Goal: Complete application form

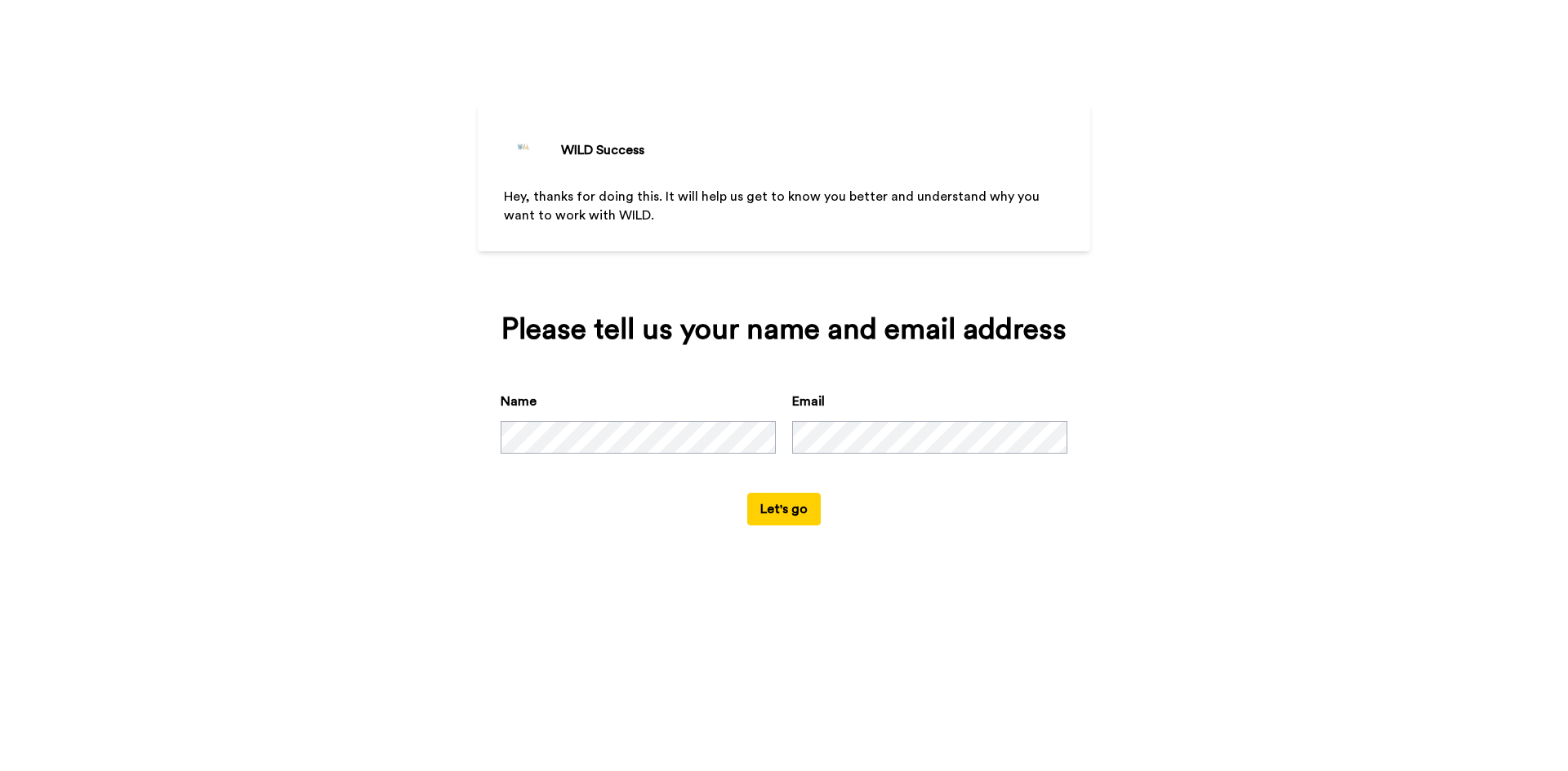
click at [796, 512] on button "Let's go" at bounding box center [784, 510] width 73 height 33
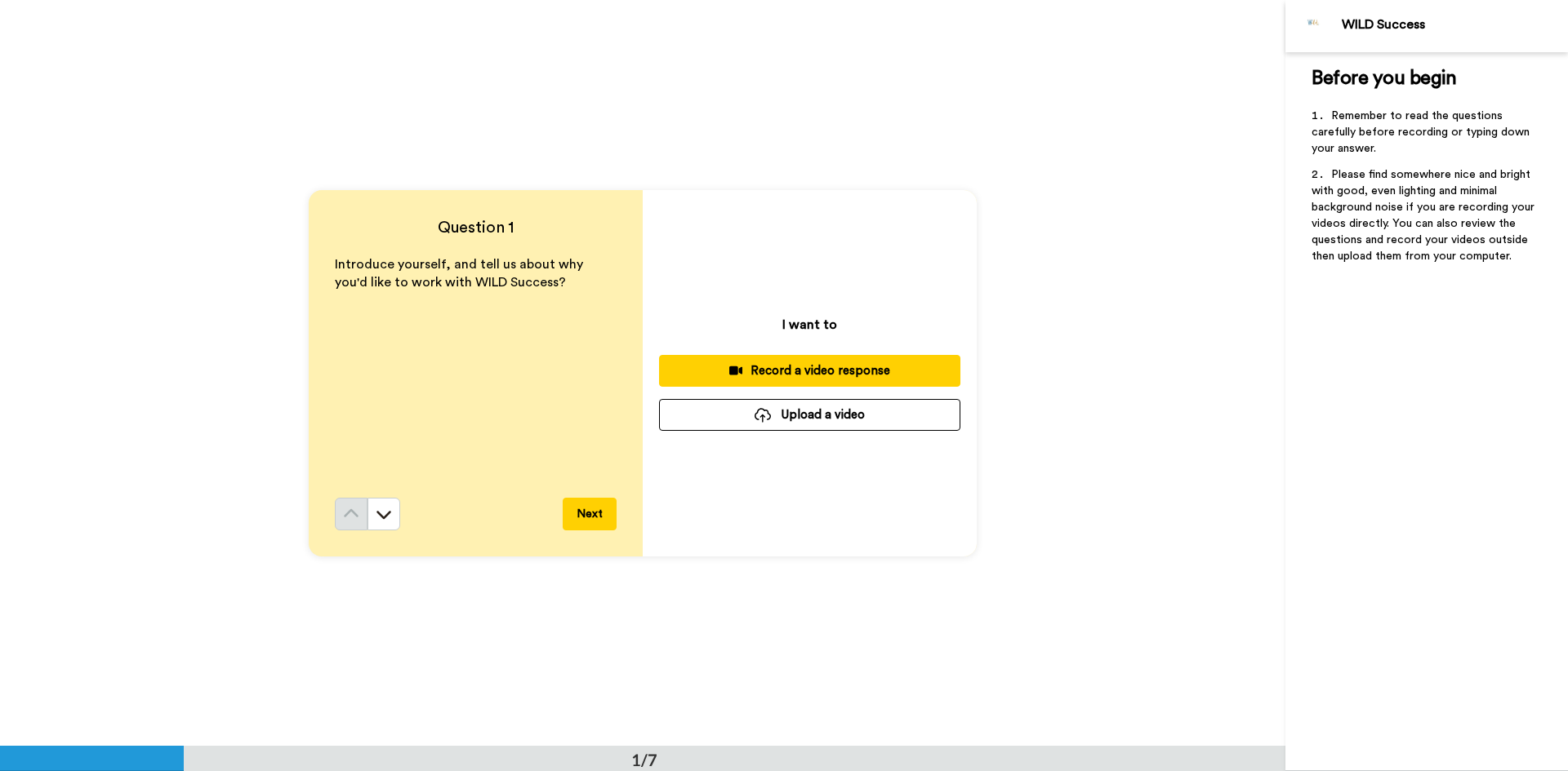
click at [582, 513] on button "Next" at bounding box center [589, 514] width 54 height 33
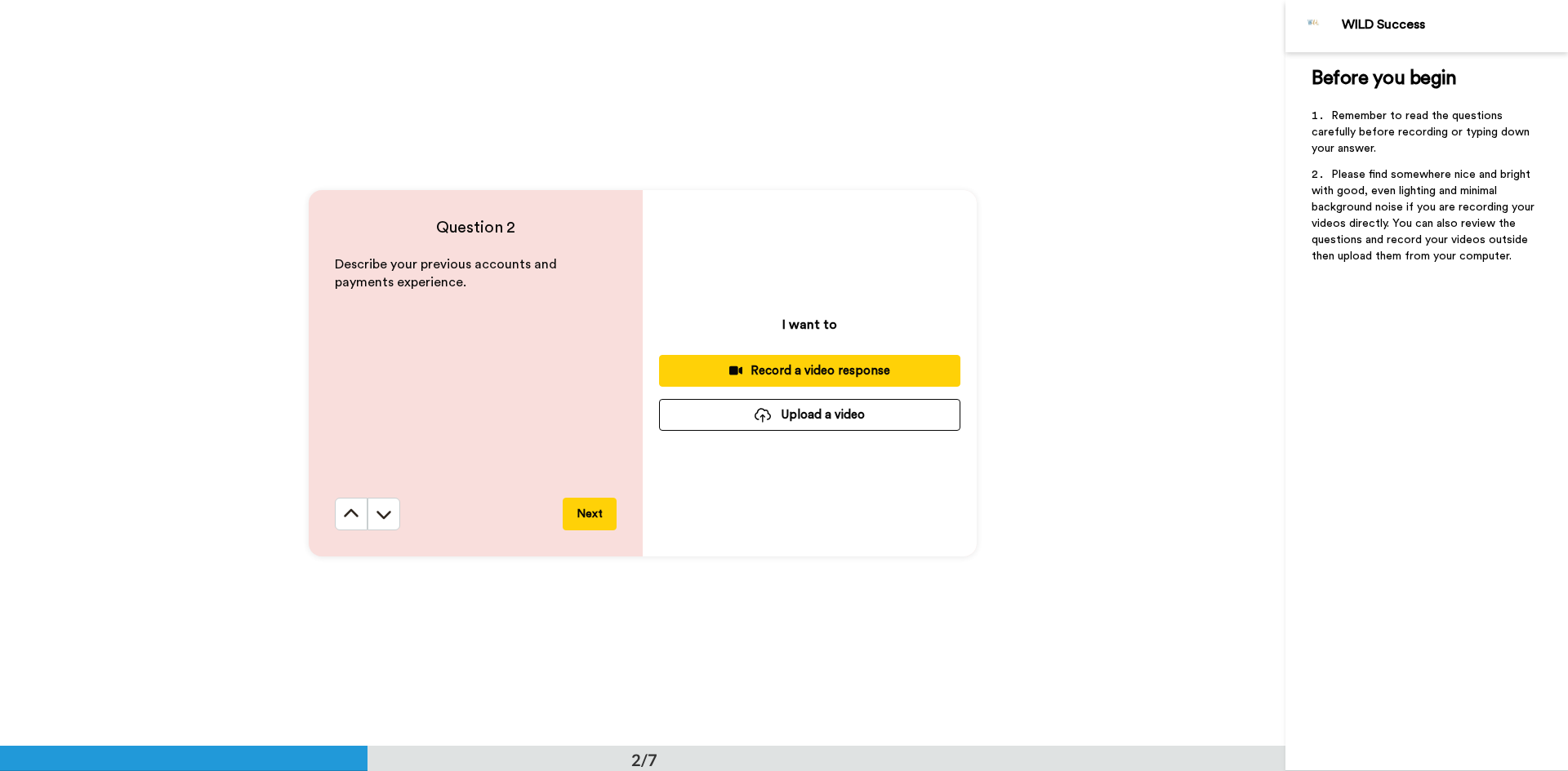
scroll to position [747, 0]
click at [574, 513] on button "Next" at bounding box center [589, 513] width 54 height 33
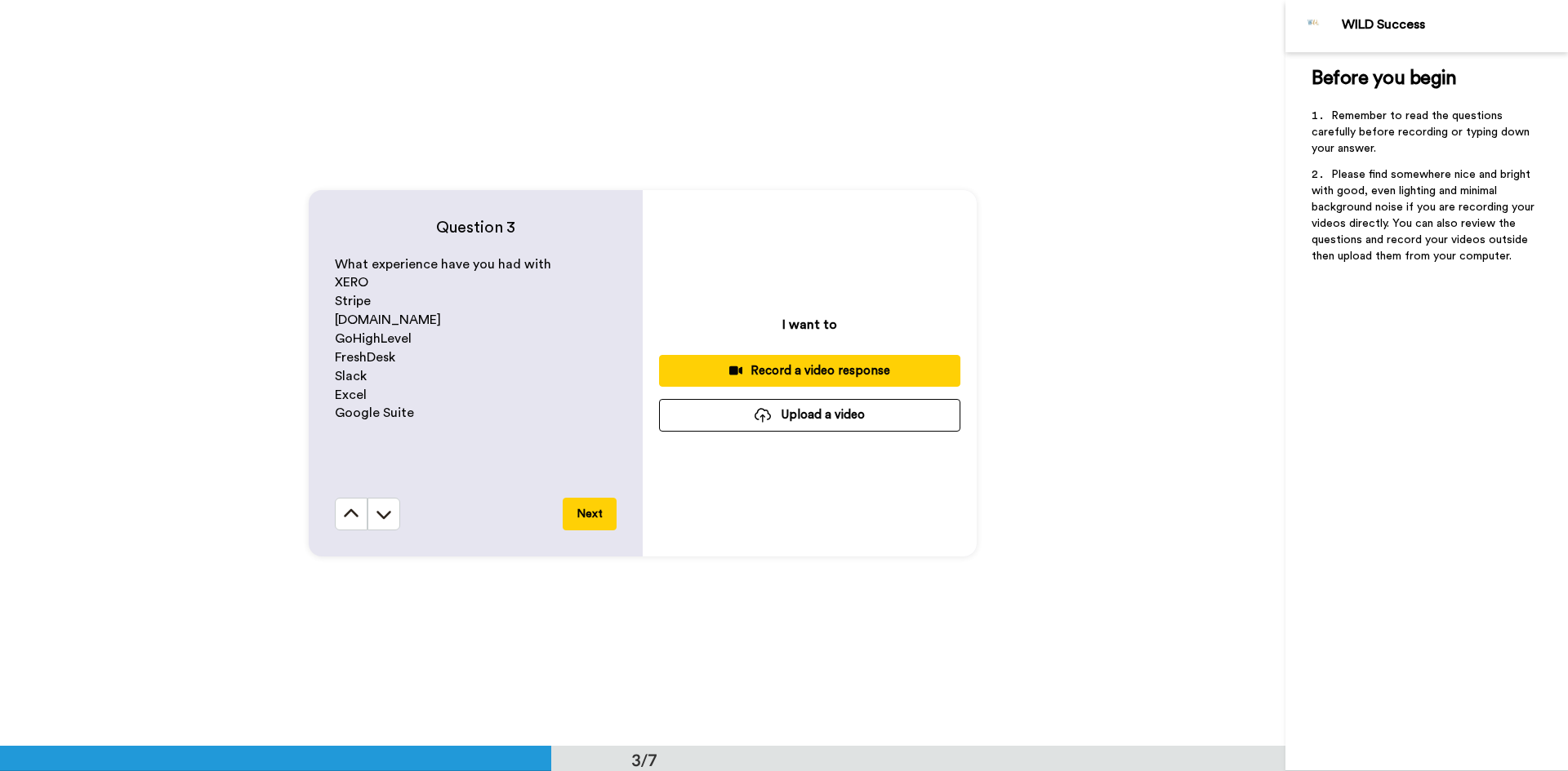
scroll to position [1493, 0]
click at [584, 506] on button "Next" at bounding box center [589, 513] width 54 height 33
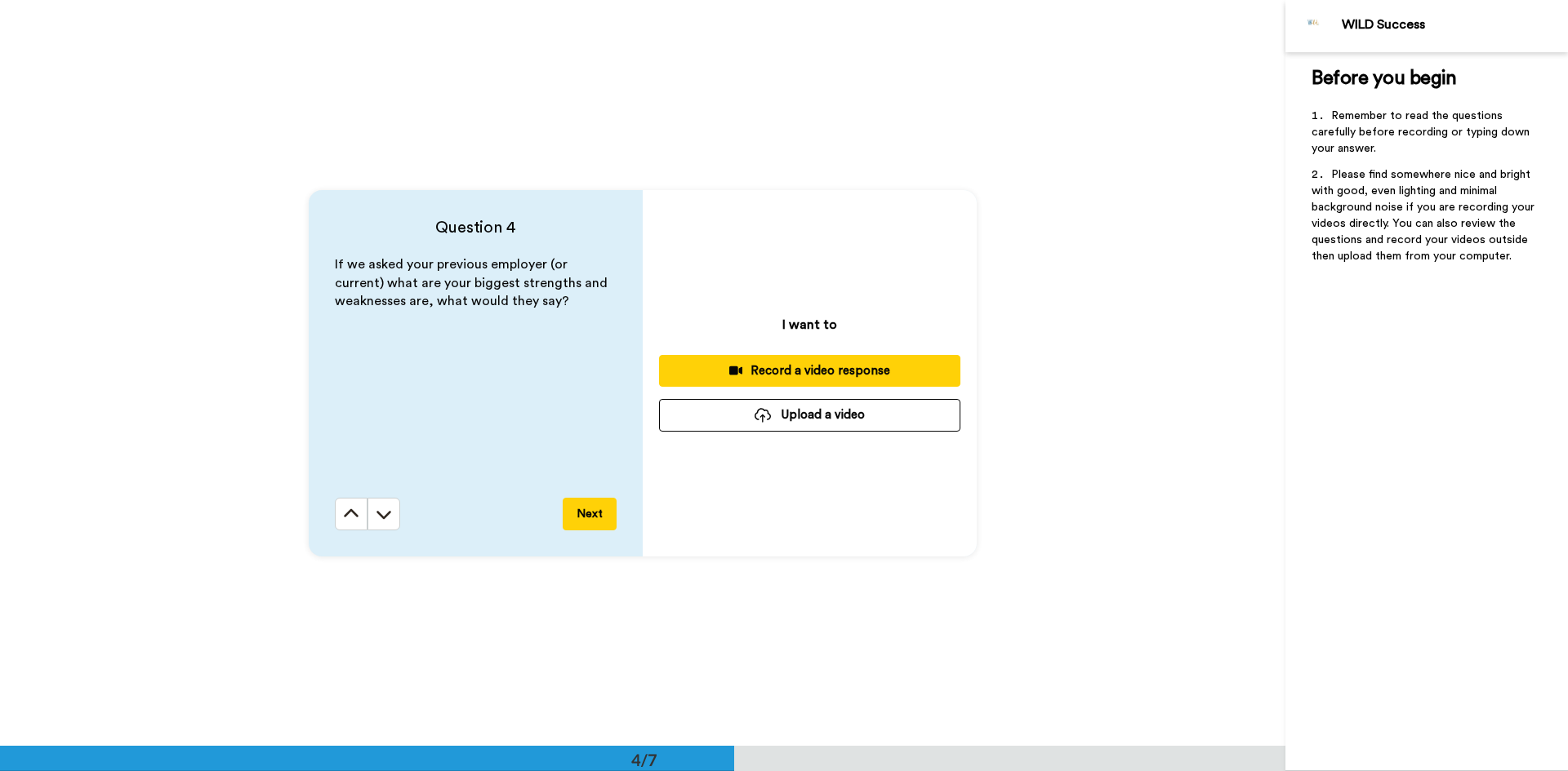
scroll to position [2239, 0]
click at [591, 507] on button "Next" at bounding box center [589, 513] width 54 height 33
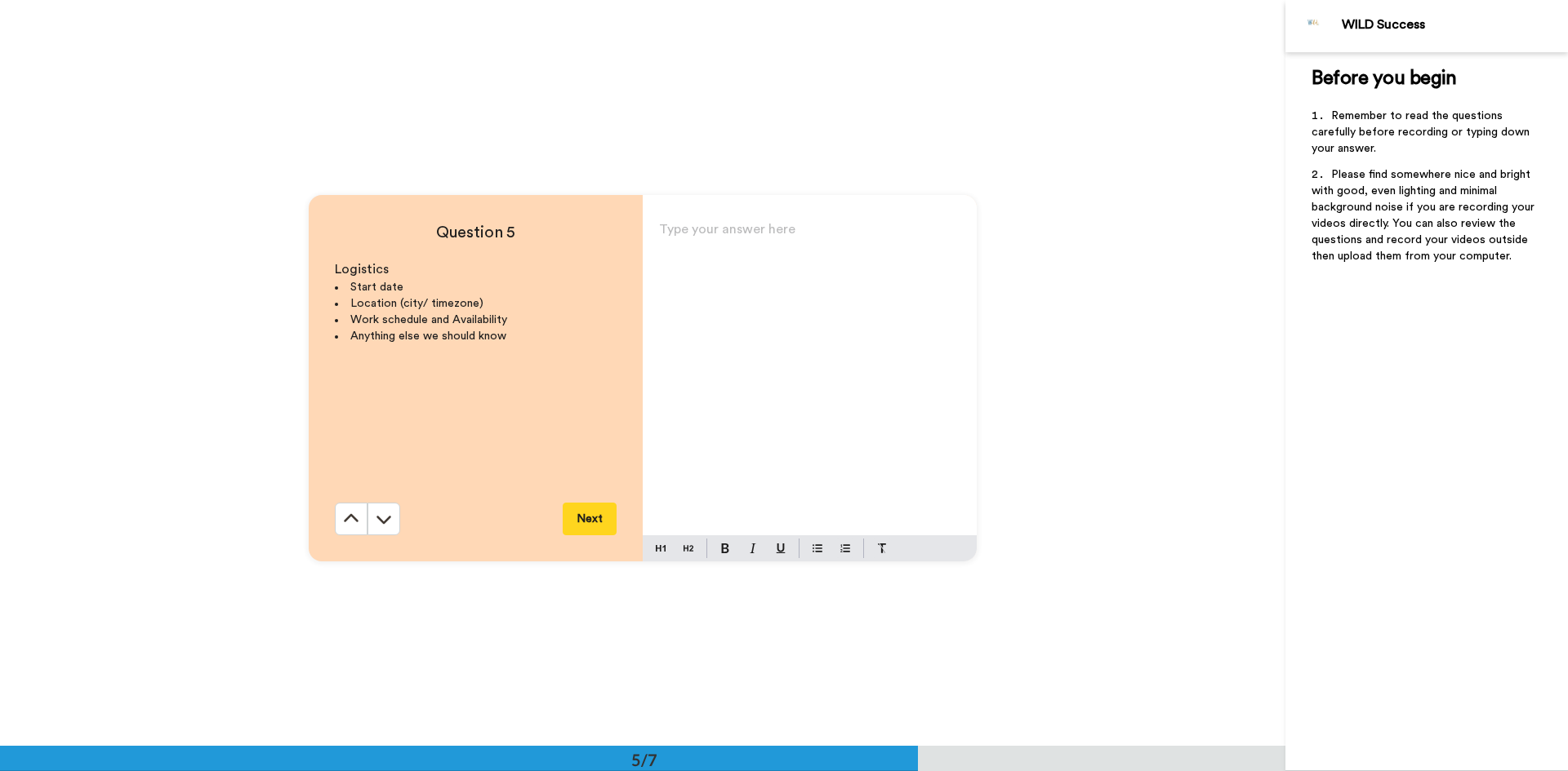
scroll to position [2985, 0]
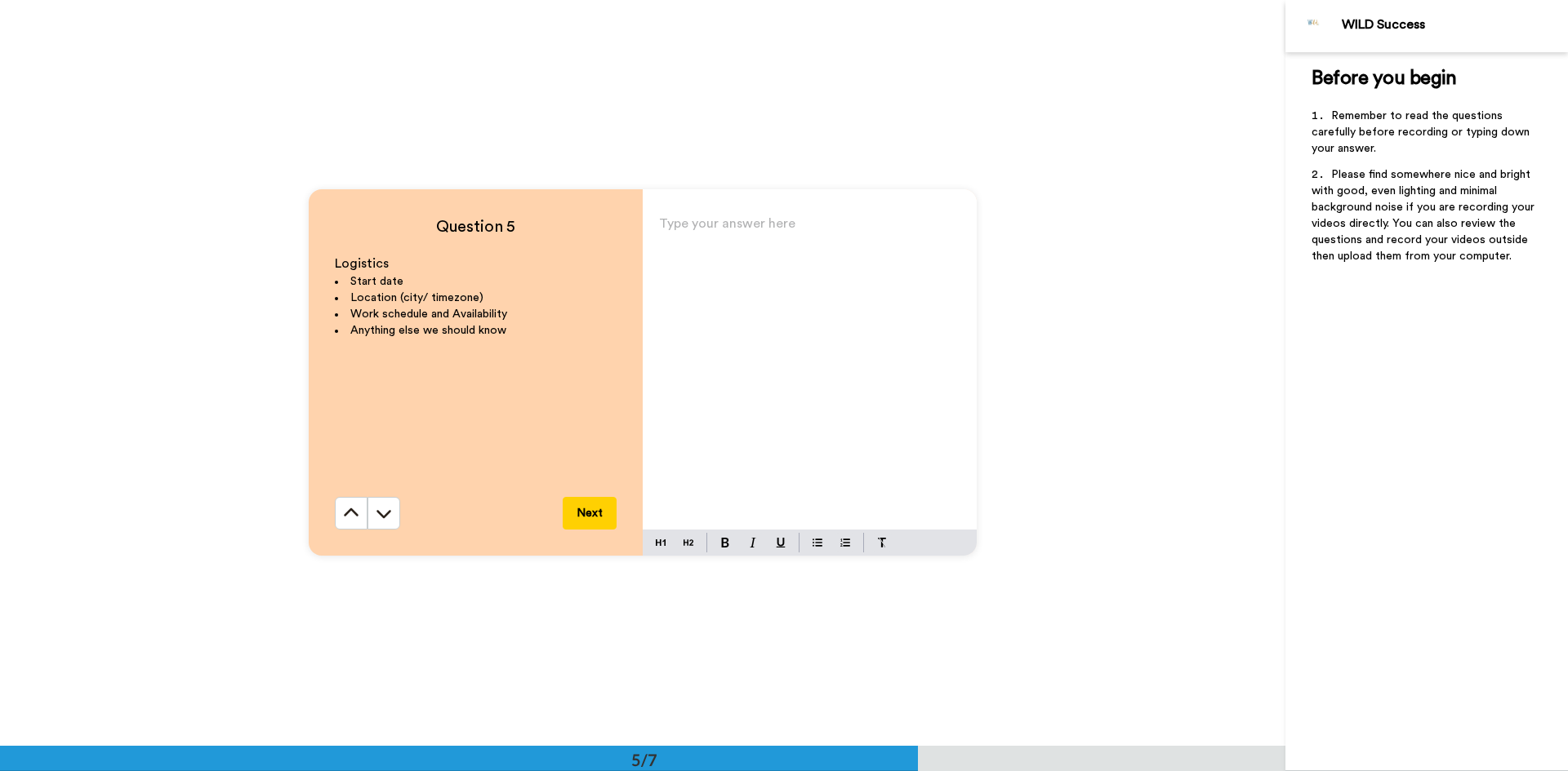
click at [589, 504] on button "Next" at bounding box center [589, 513] width 54 height 33
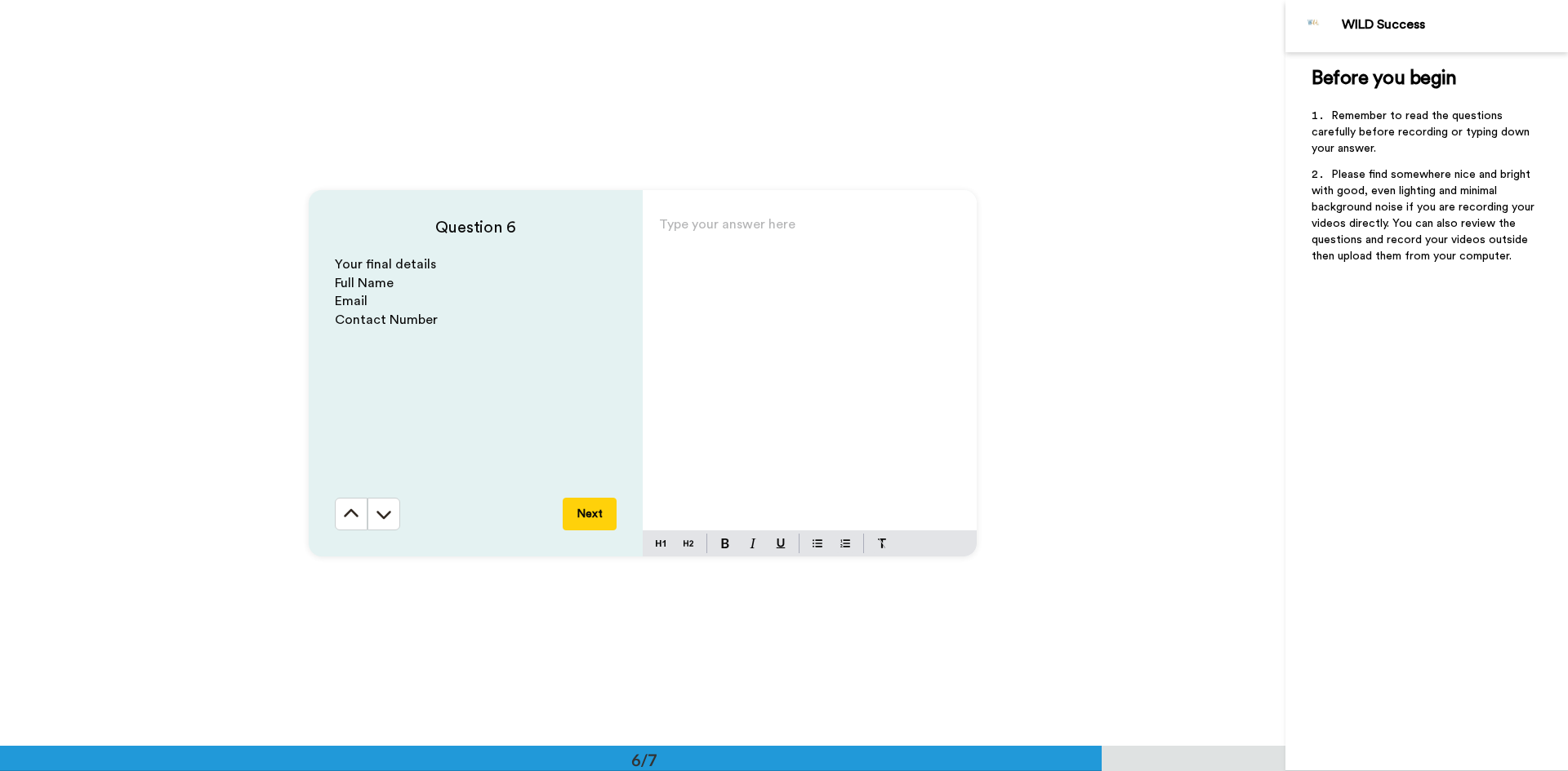
scroll to position [3732, 0]
click at [596, 503] on button "Next" at bounding box center [589, 513] width 54 height 33
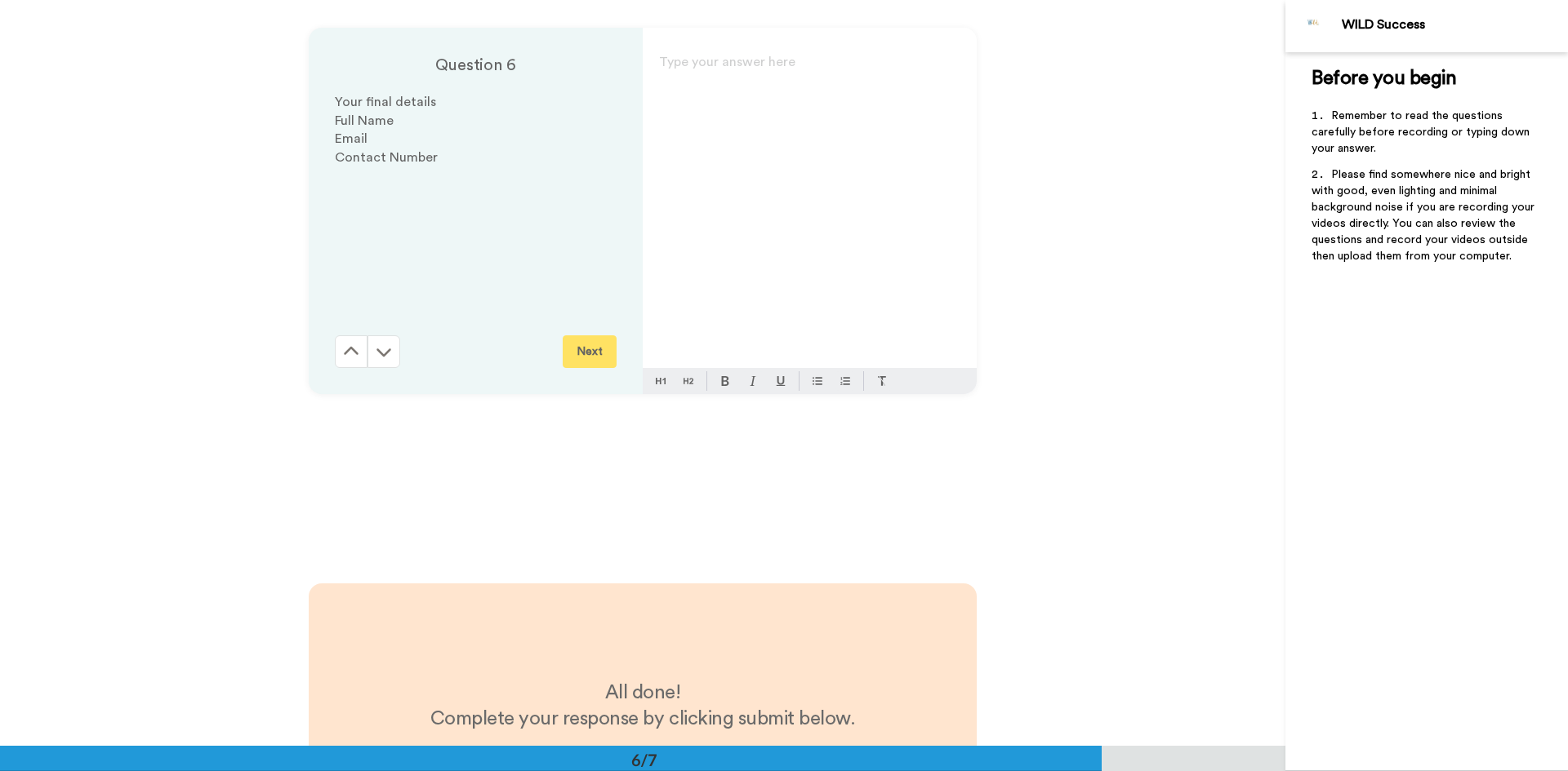
scroll to position [3860, 0]
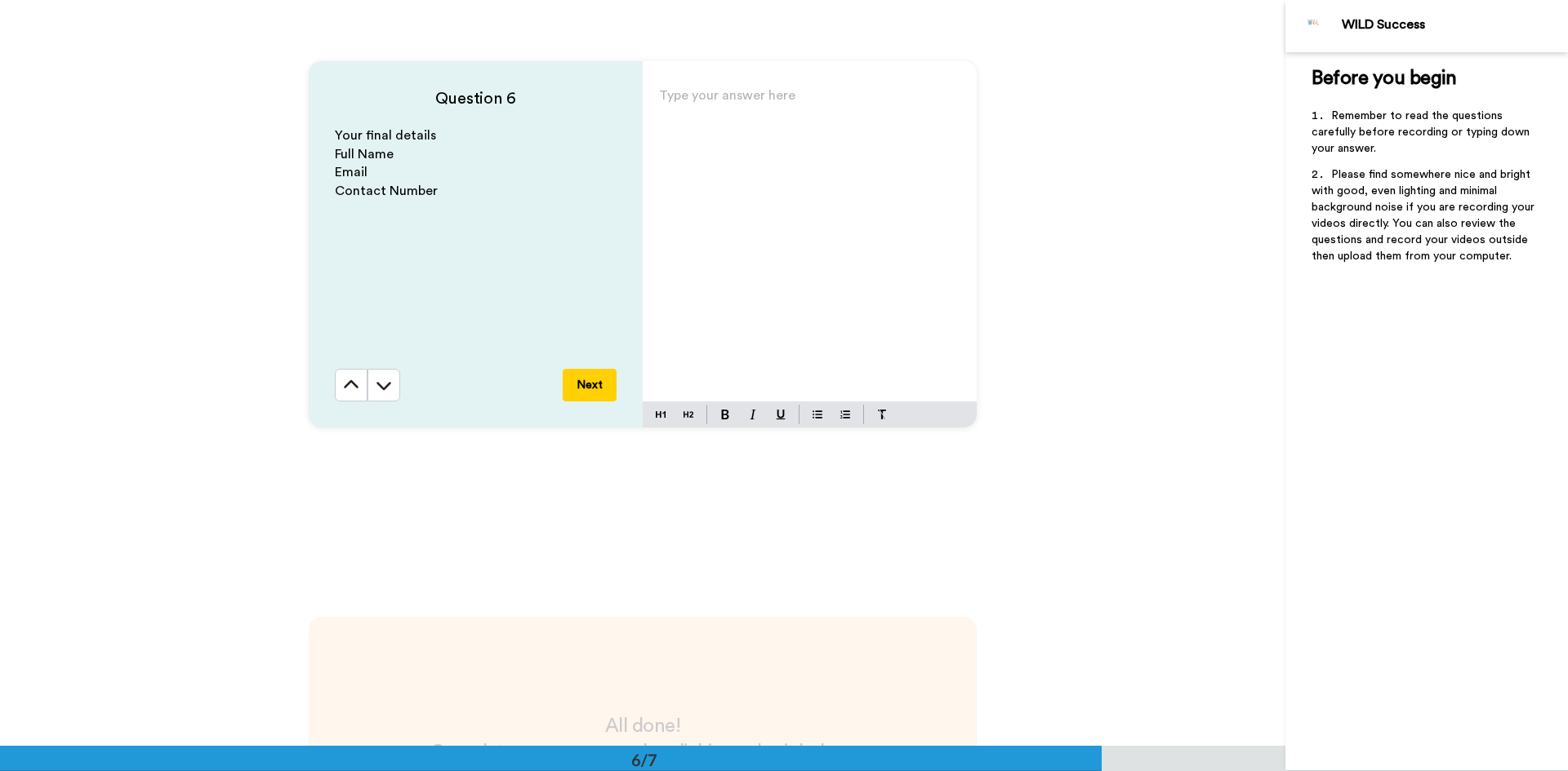
click at [704, 112] on p "Type your answer here ﻿" at bounding box center [810, 101] width 302 height 23
click at [347, 387] on icon at bounding box center [351, 386] width 16 height 16
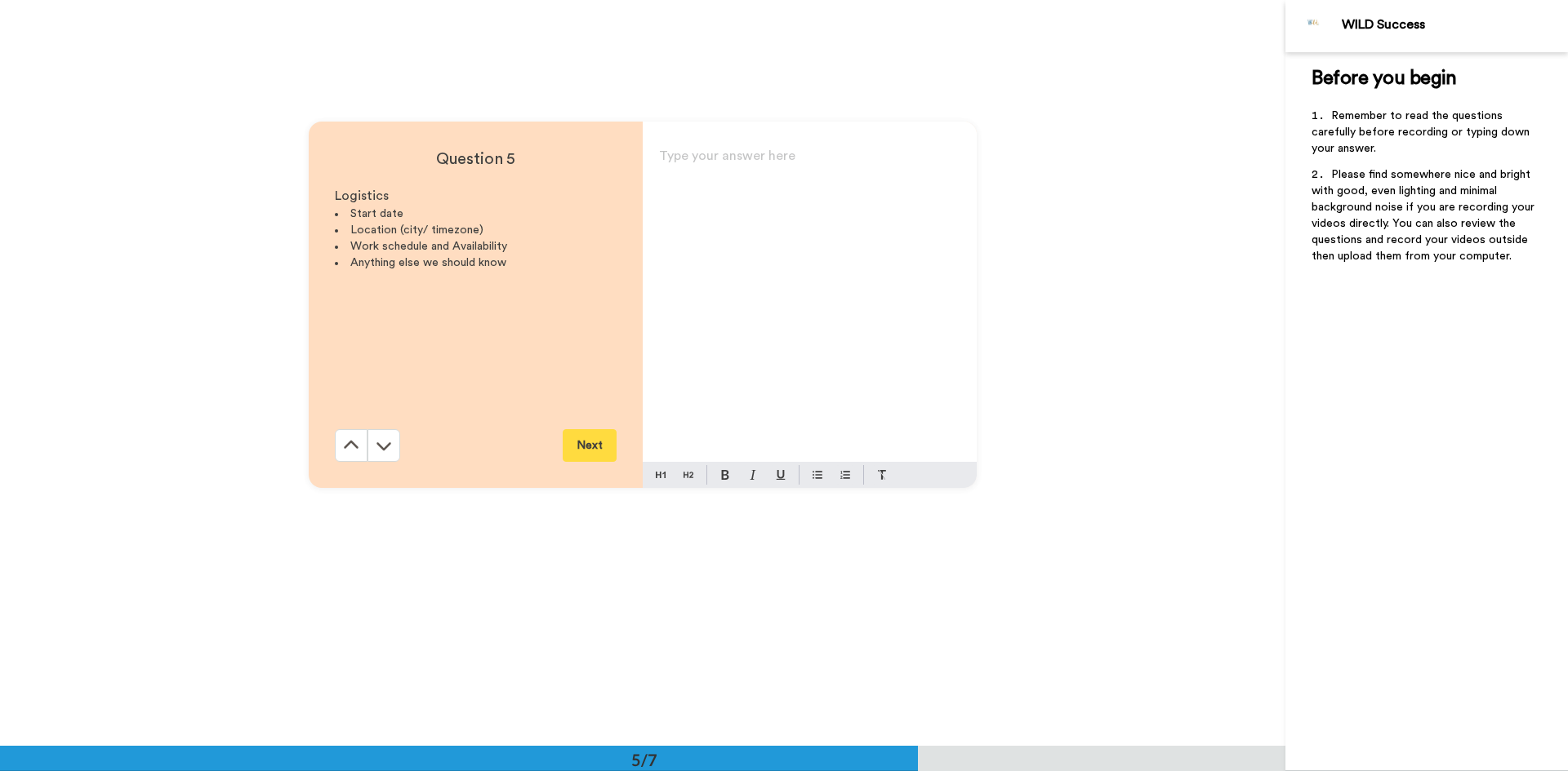
scroll to position [2985, 0]
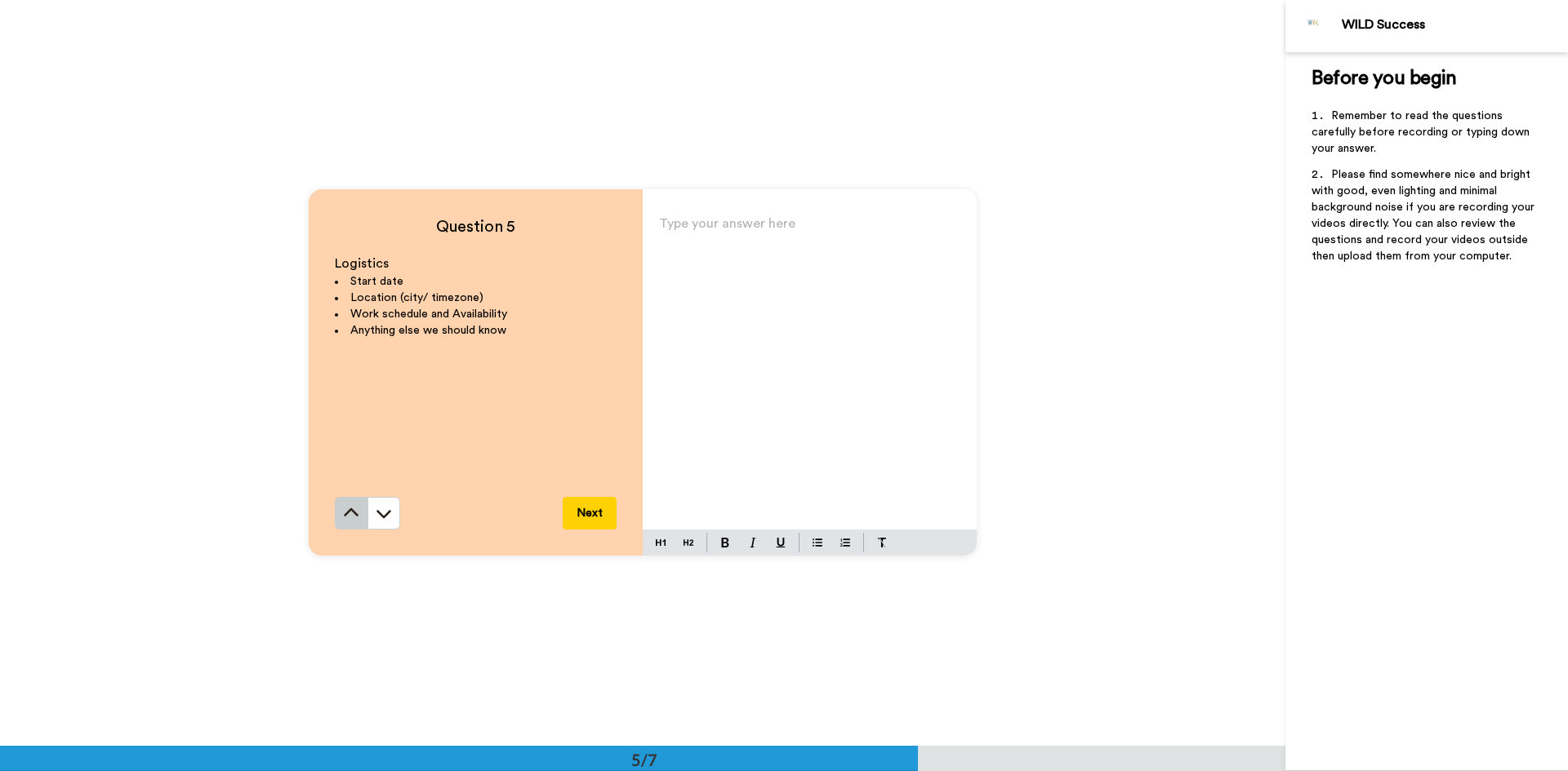
click at [343, 508] on icon at bounding box center [351, 513] width 16 height 16
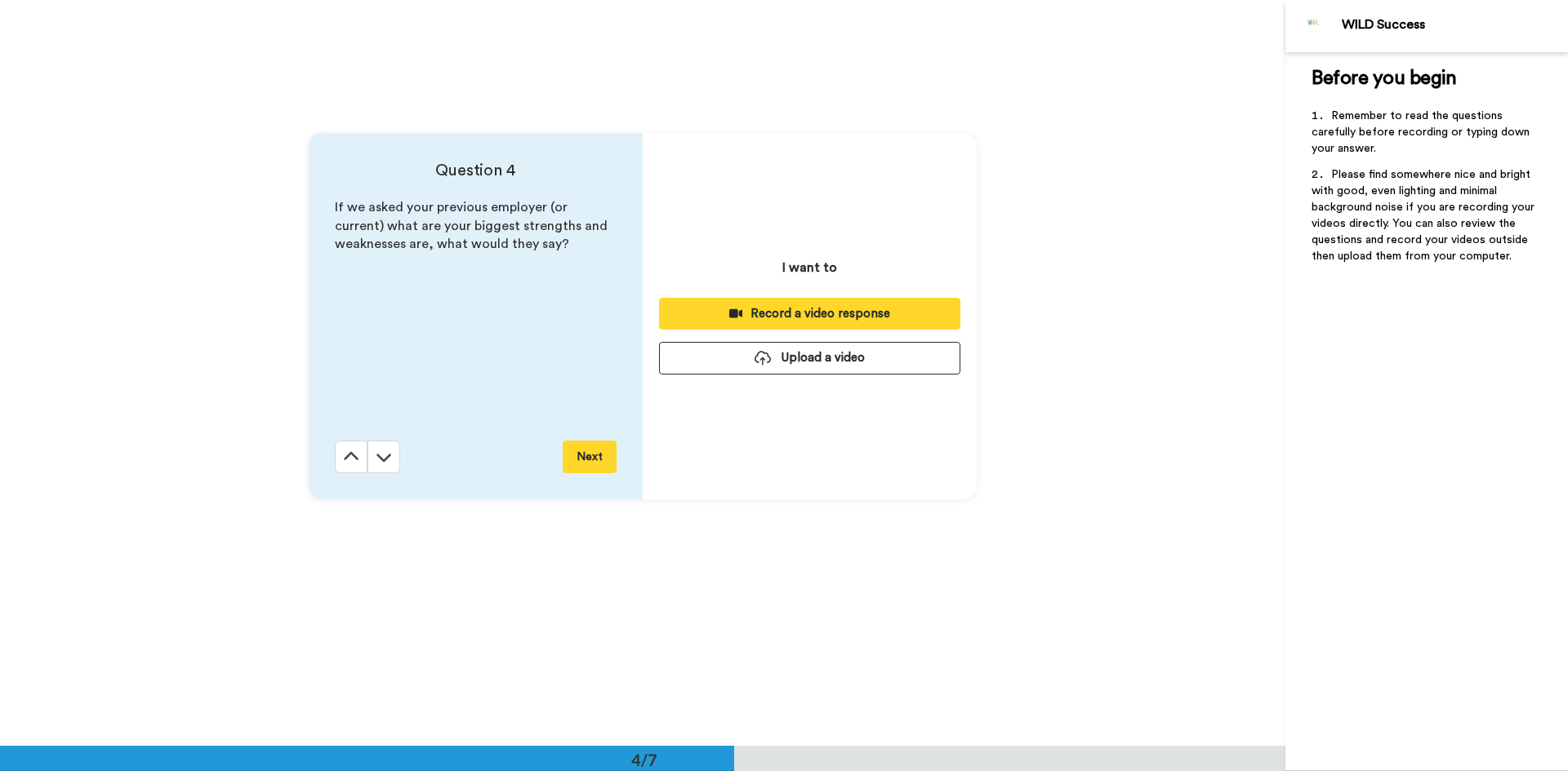
scroll to position [2239, 0]
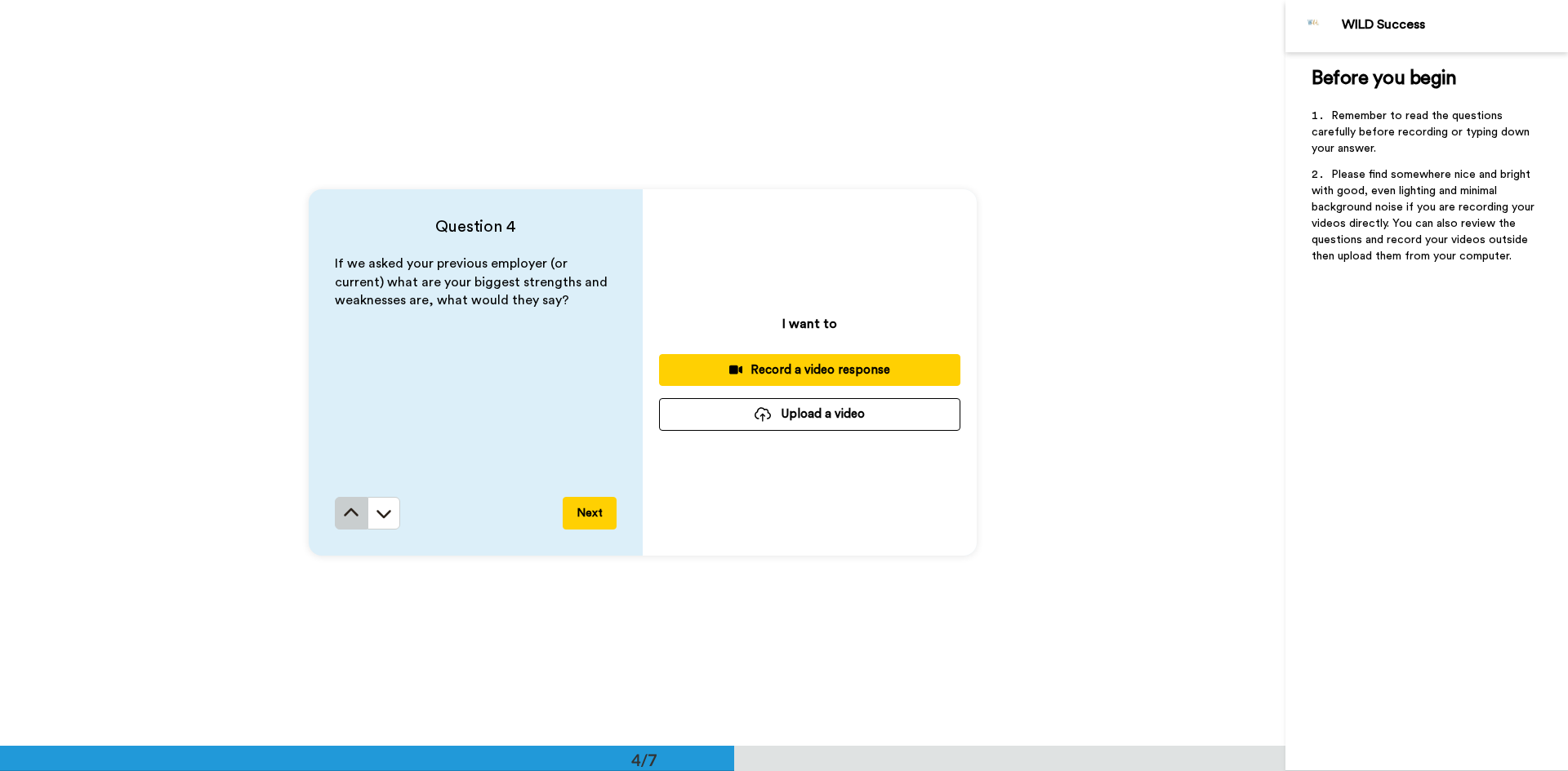
click at [349, 498] on button at bounding box center [351, 513] width 33 height 33
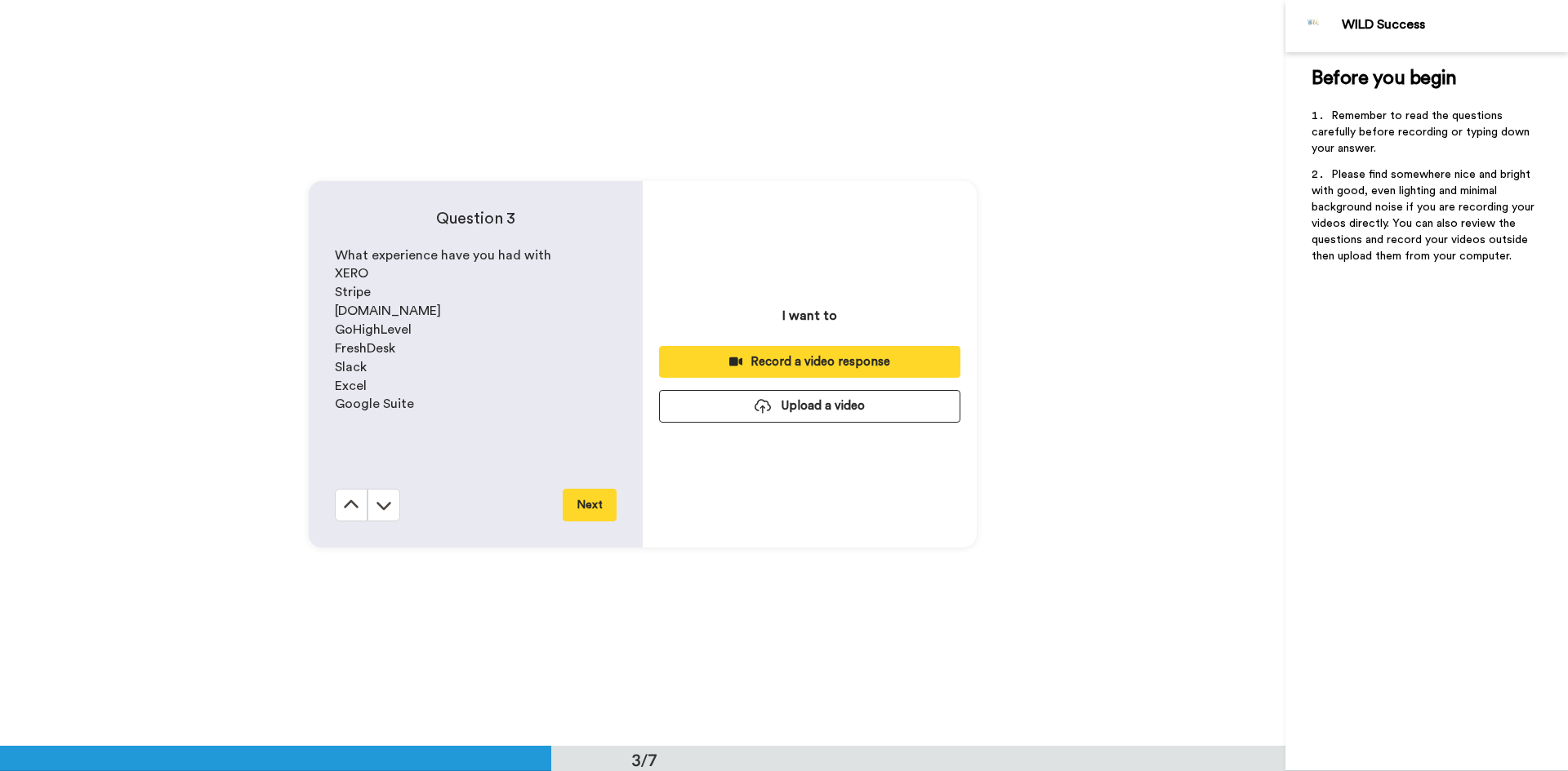
scroll to position [1493, 0]
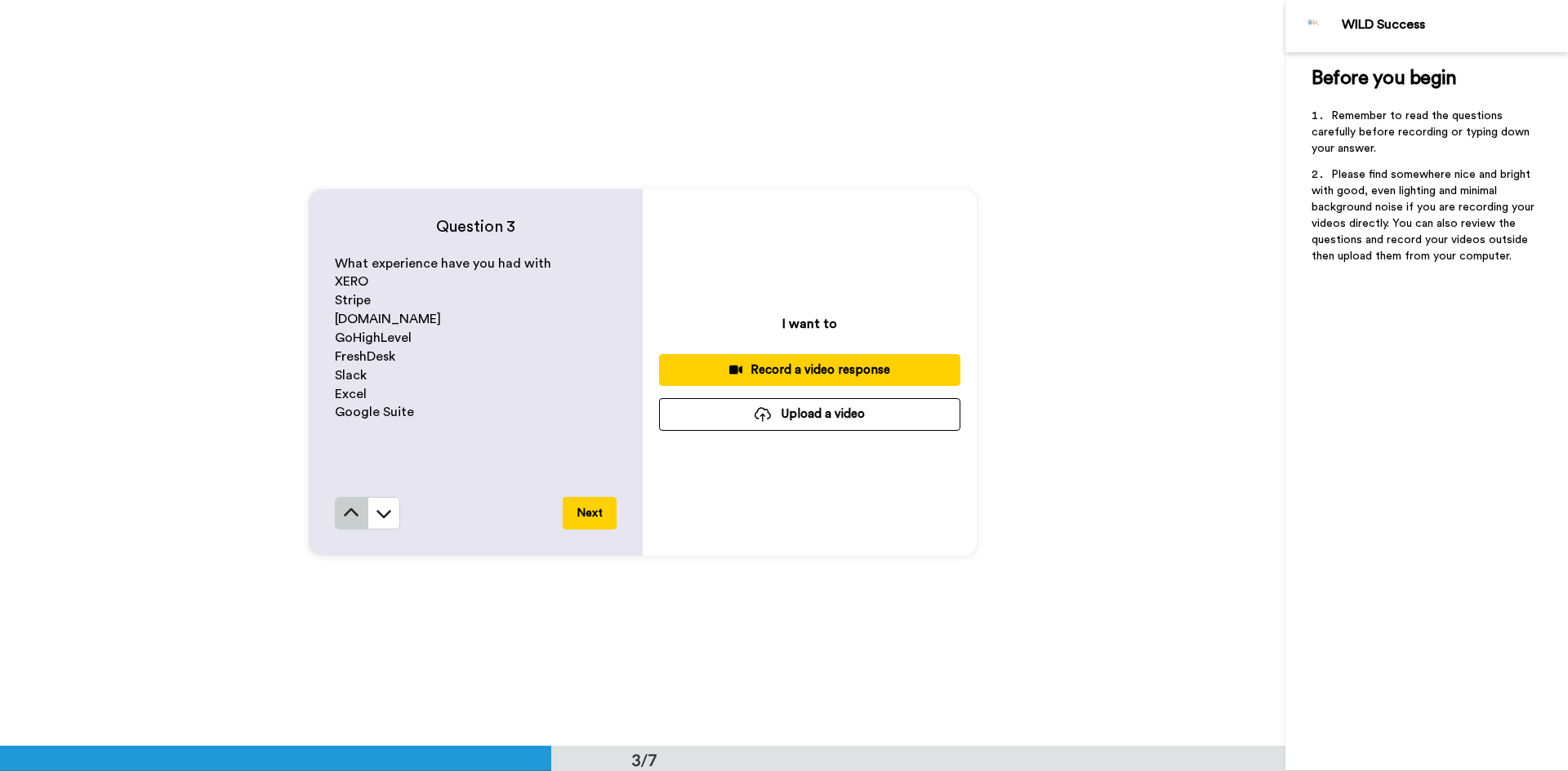
click at [345, 511] on icon at bounding box center [351, 512] width 15 height 8
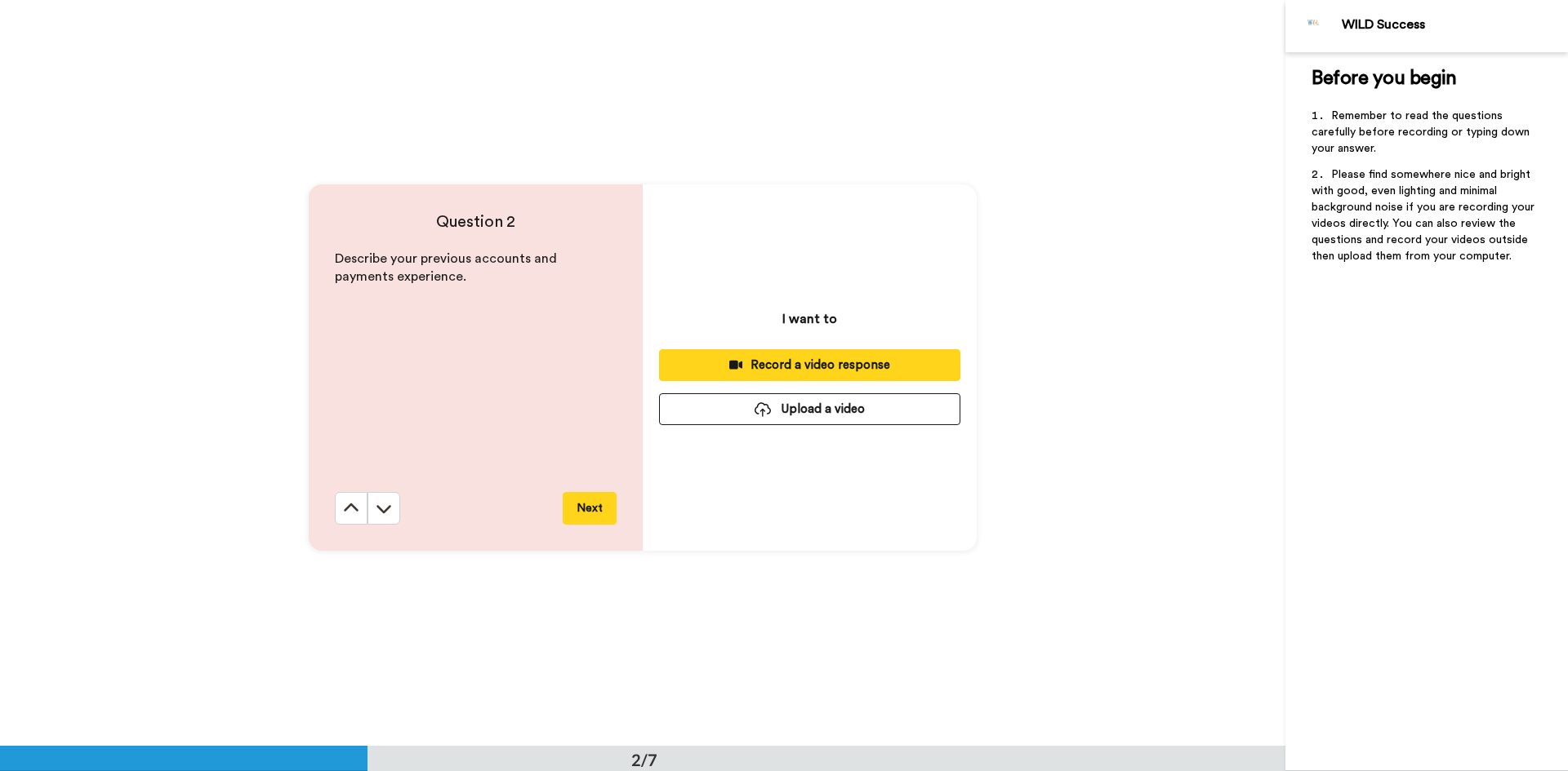
scroll to position [747, 0]
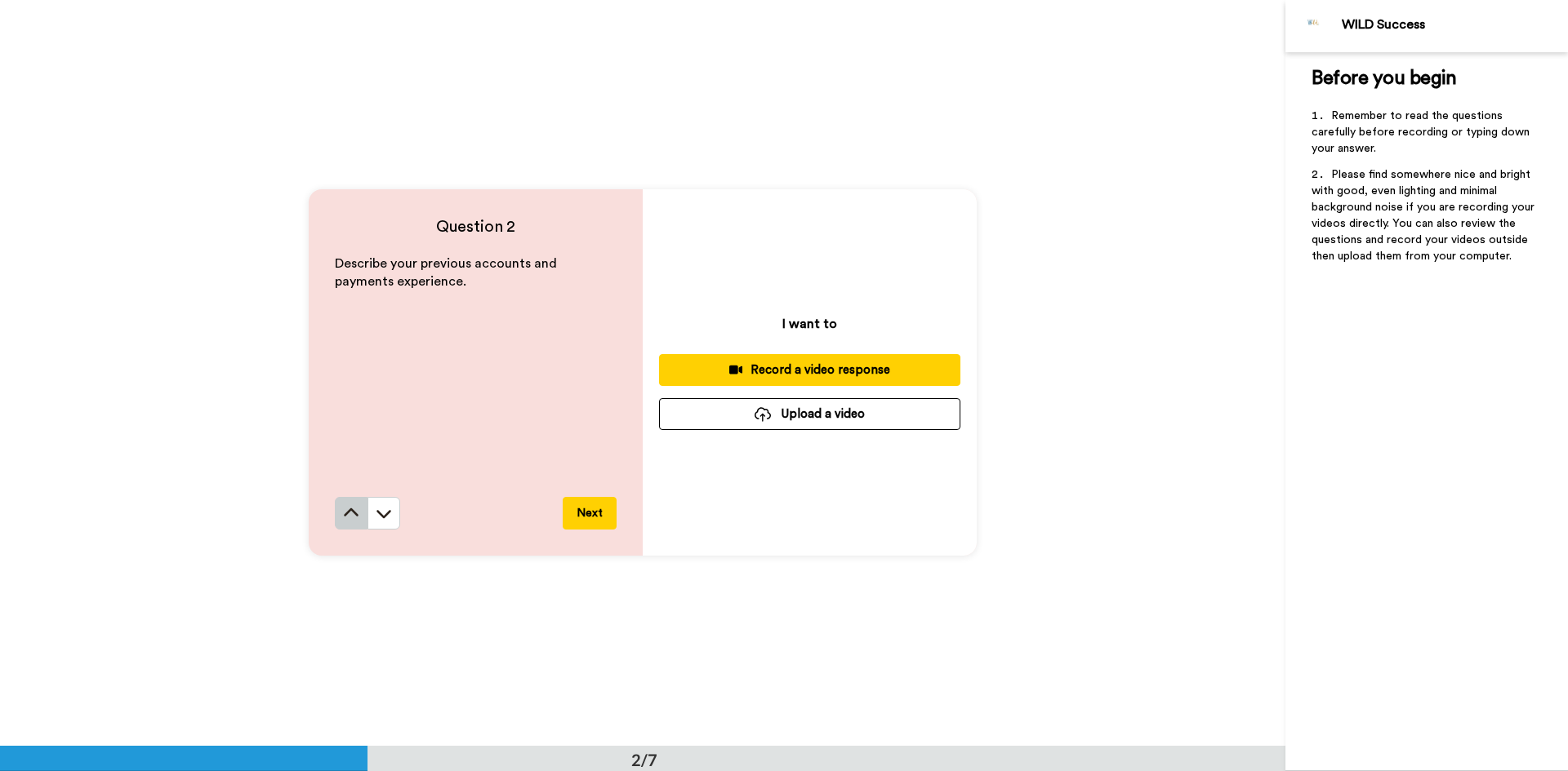
click at [343, 512] on icon at bounding box center [351, 513] width 16 height 16
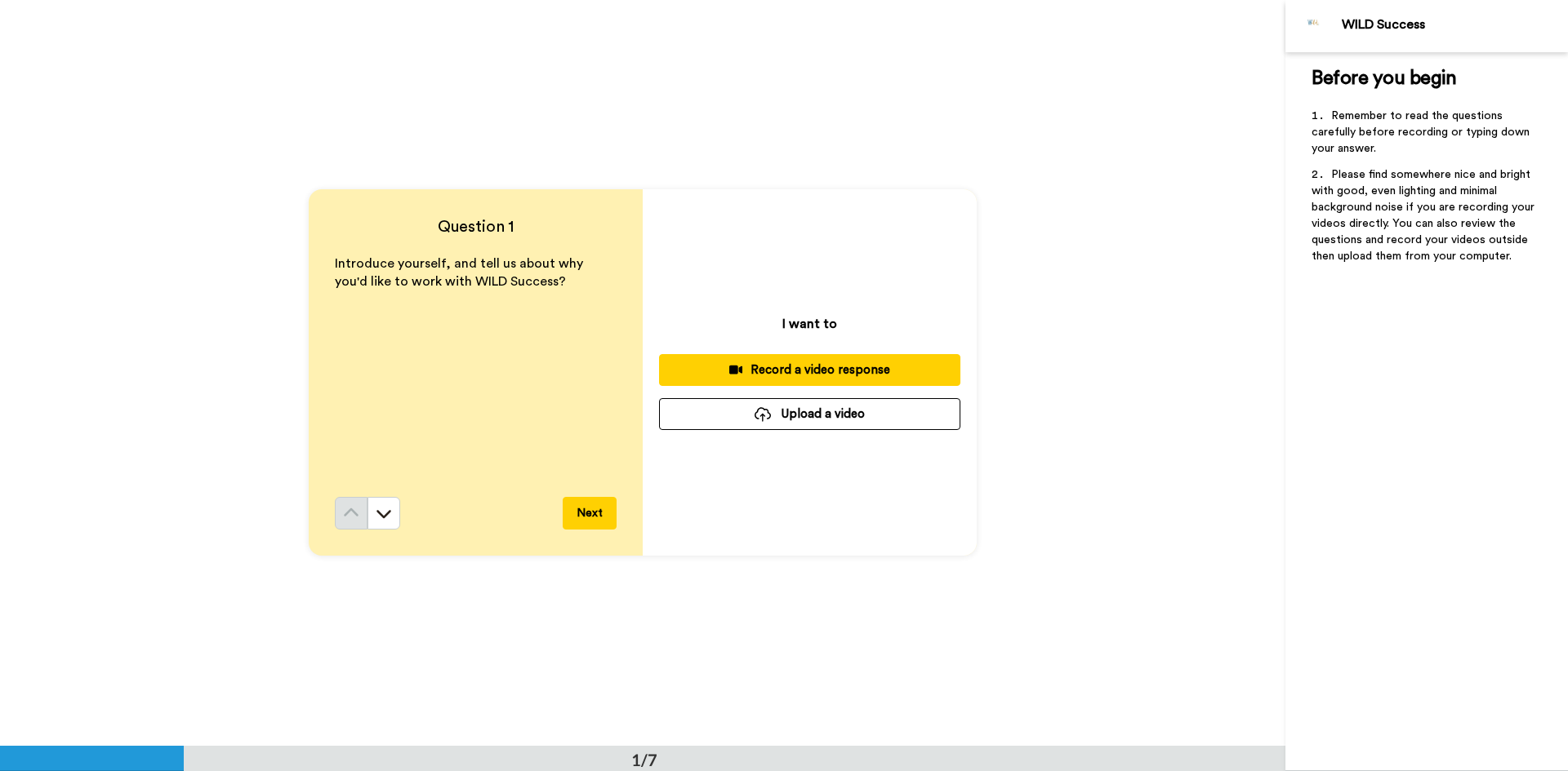
scroll to position [0, 0]
